Goal: Communication & Community: Connect with others

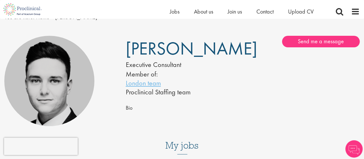
click at [128, 108] on span "Bio" at bounding box center [129, 107] width 7 height 7
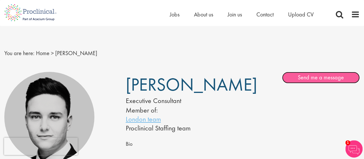
click at [309, 76] on link "Send me a message" at bounding box center [321, 78] width 78 height 12
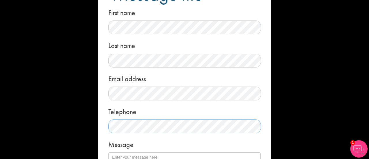
scroll to position [67, 0]
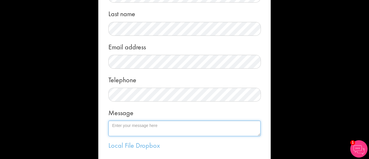
click at [128, 128] on textarea "Message" at bounding box center [184, 128] width 152 height 16
paste textarea "Dear Peter, I hope you’re doing well. It would be great to grab a coffee and ca…"
click at [137, 131] on textarea "Dear Connor, Dear Peter, I hope you’re doing well. It would be great to grab a …" at bounding box center [184, 128] width 152 height 16
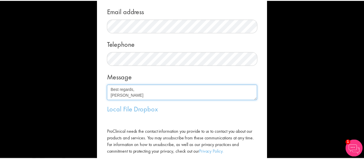
scroll to position [138, 0]
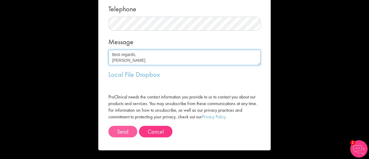
type textarea "Dear Connor, I hope you’re doing well. It would be great to grab a coffee and c…"
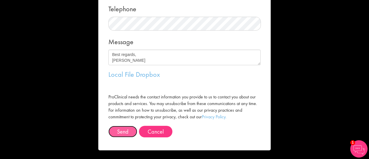
click at [121, 134] on button "Send" at bounding box center [122, 132] width 29 height 12
